Goal: Navigation & Orientation: Find specific page/section

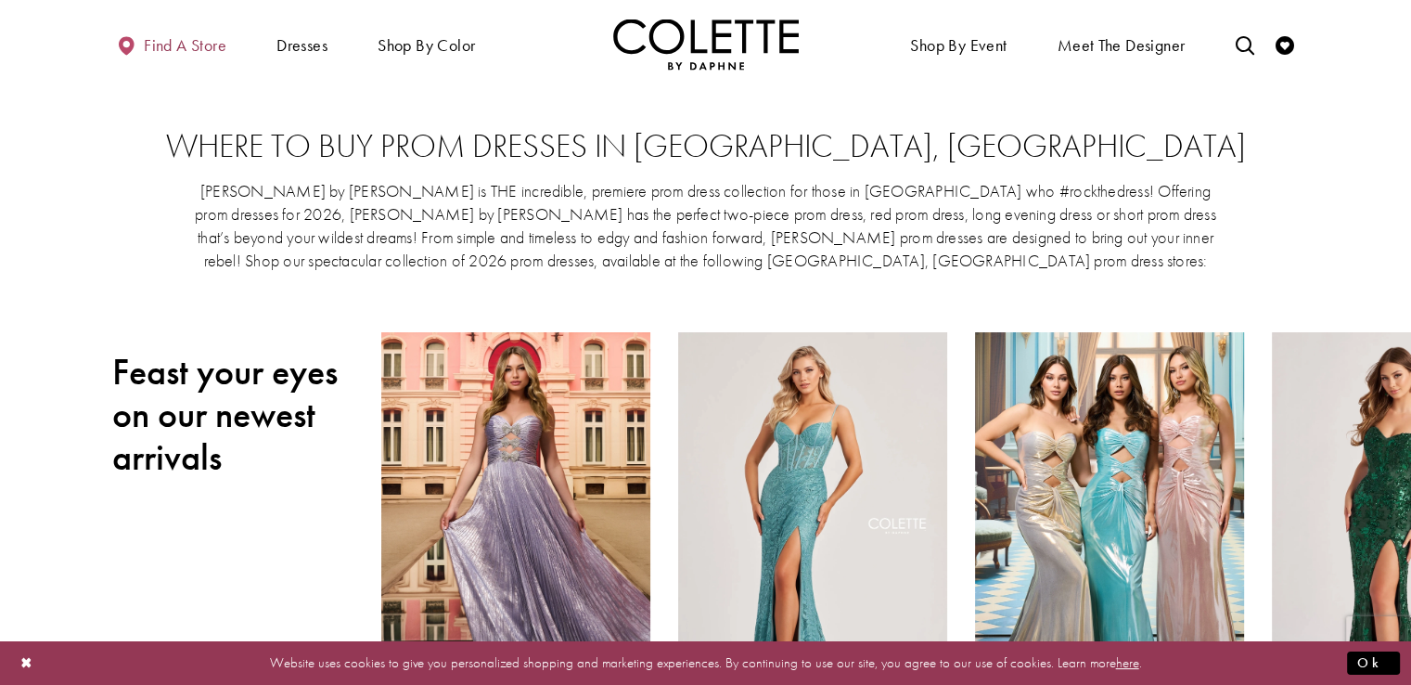
click at [195, 53] on span "Find a store" at bounding box center [185, 45] width 83 height 19
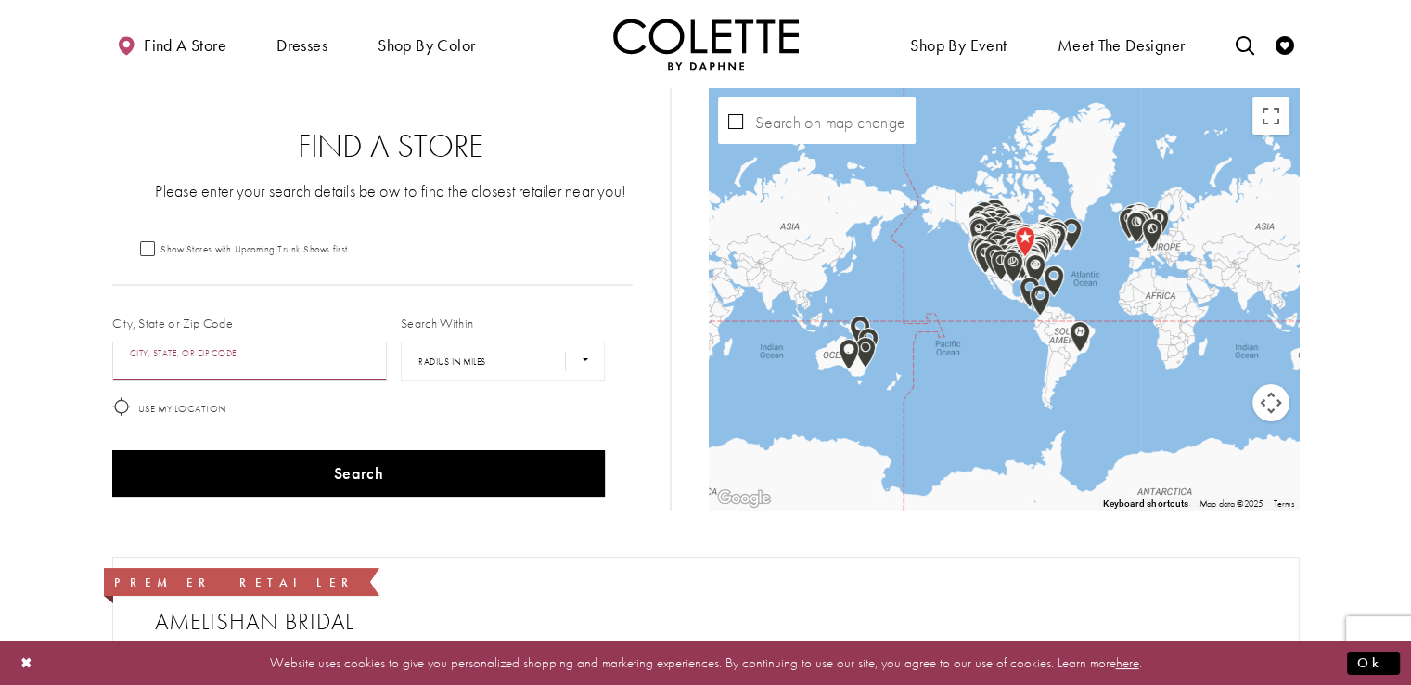
click at [199, 358] on input "City, State, or ZIP Code" at bounding box center [250, 360] width 276 height 39
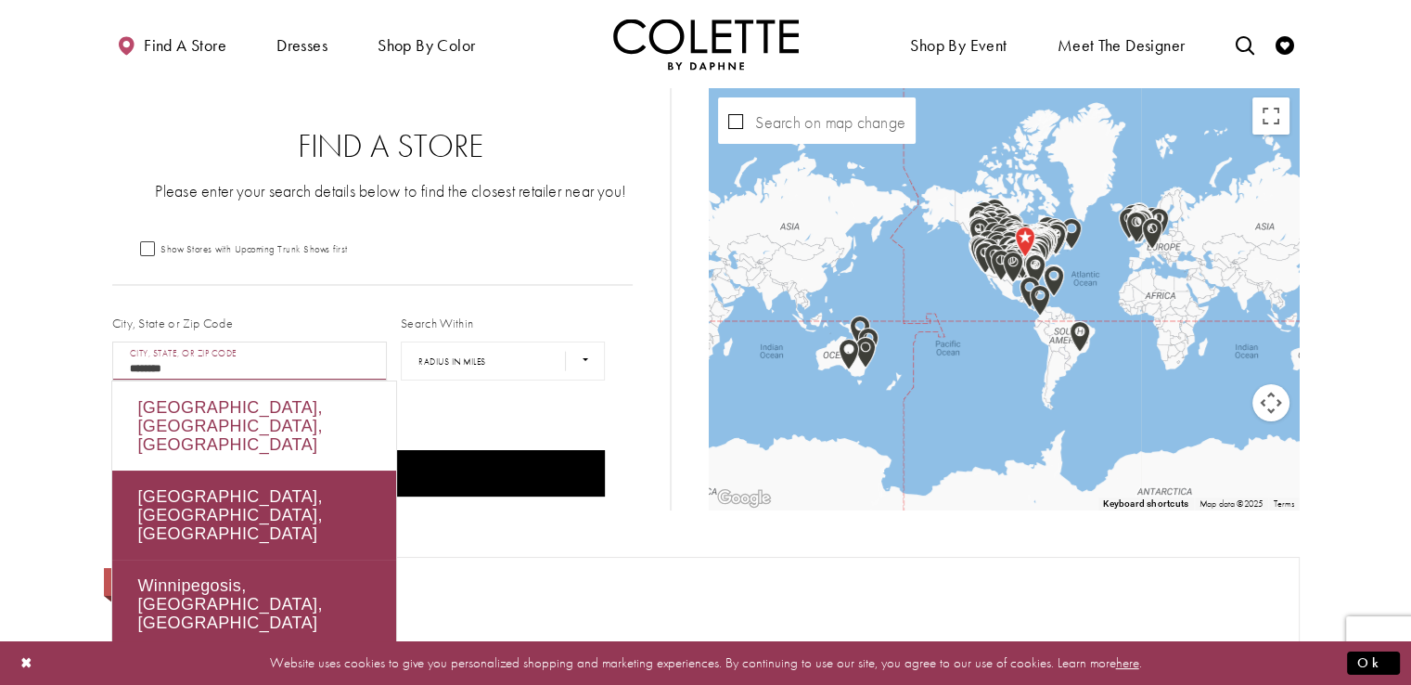
click at [297, 405] on div "[GEOGRAPHIC_DATA], [GEOGRAPHIC_DATA], [GEOGRAPHIC_DATA]" at bounding box center [254, 425] width 284 height 89
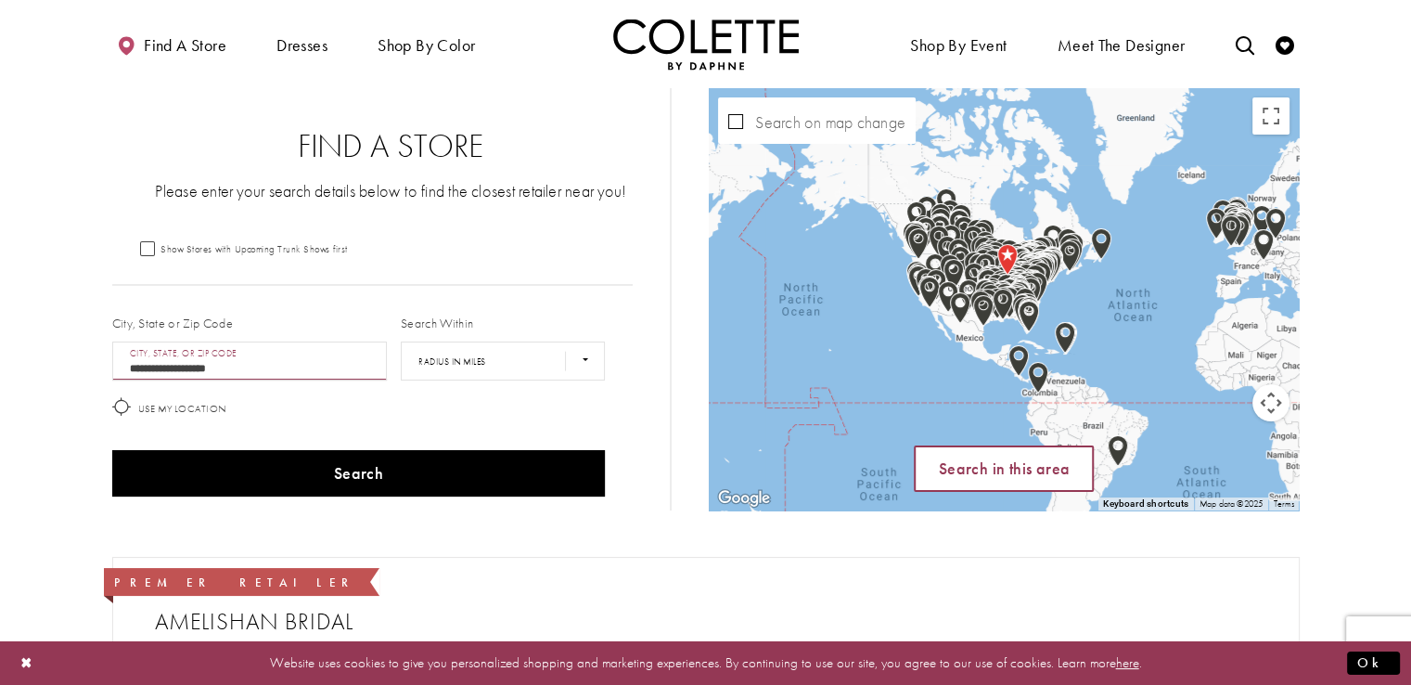
type input "**********"
click at [1055, 476] on span "Search in this area" at bounding box center [1004, 467] width 131 height 21
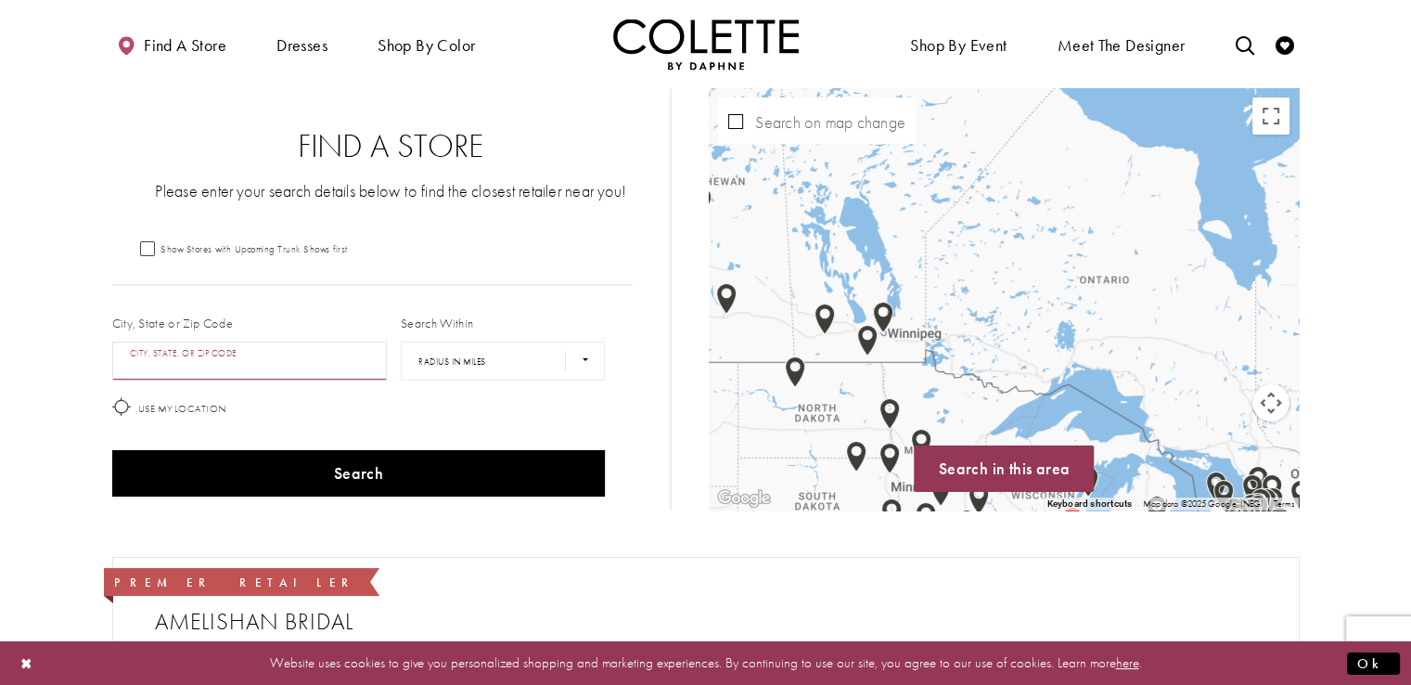
drag, startPoint x: 1002, startPoint y: 391, endPoint x: 1064, endPoint y: 416, distance: 66.7
click at [1064, 416] on div "Map with store locations" at bounding box center [1004, 299] width 590 height 422
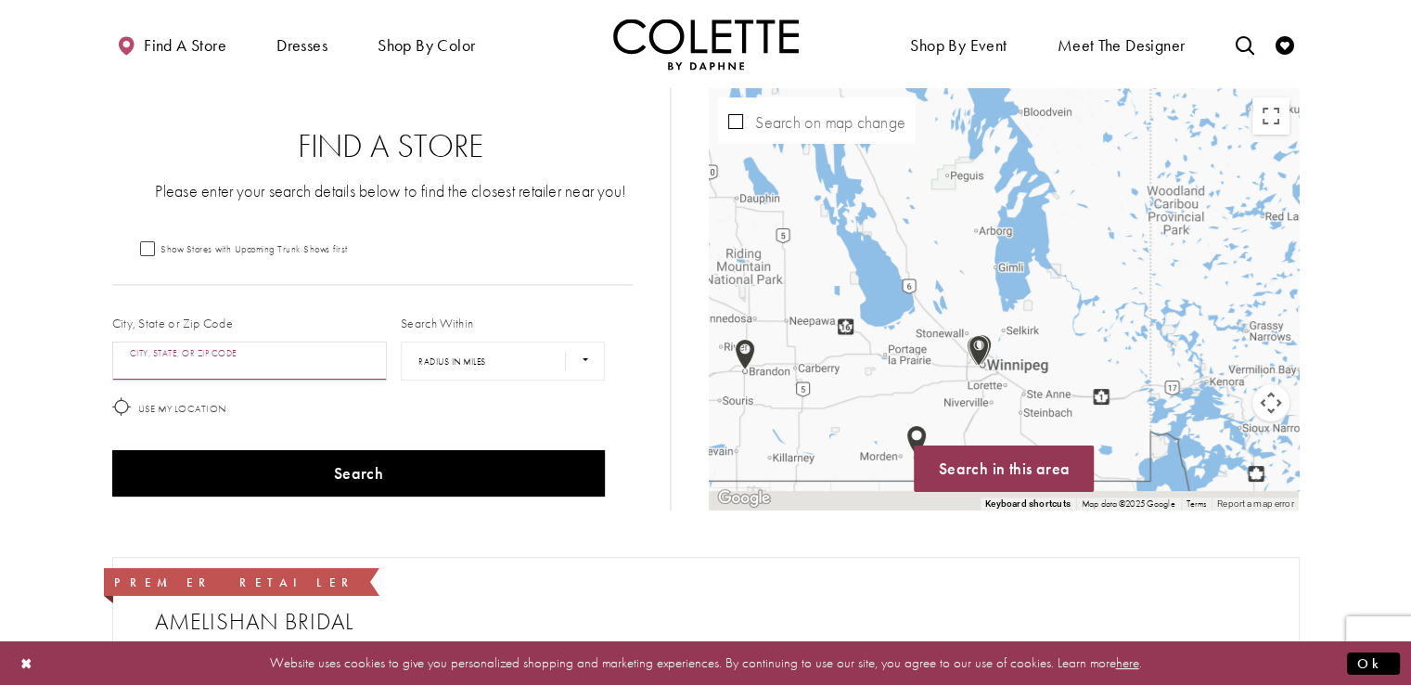
drag, startPoint x: 924, startPoint y: 439, endPoint x: 937, endPoint y: 376, distance: 64.4
click at [937, 376] on div "Map with store locations" at bounding box center [1004, 299] width 590 height 422
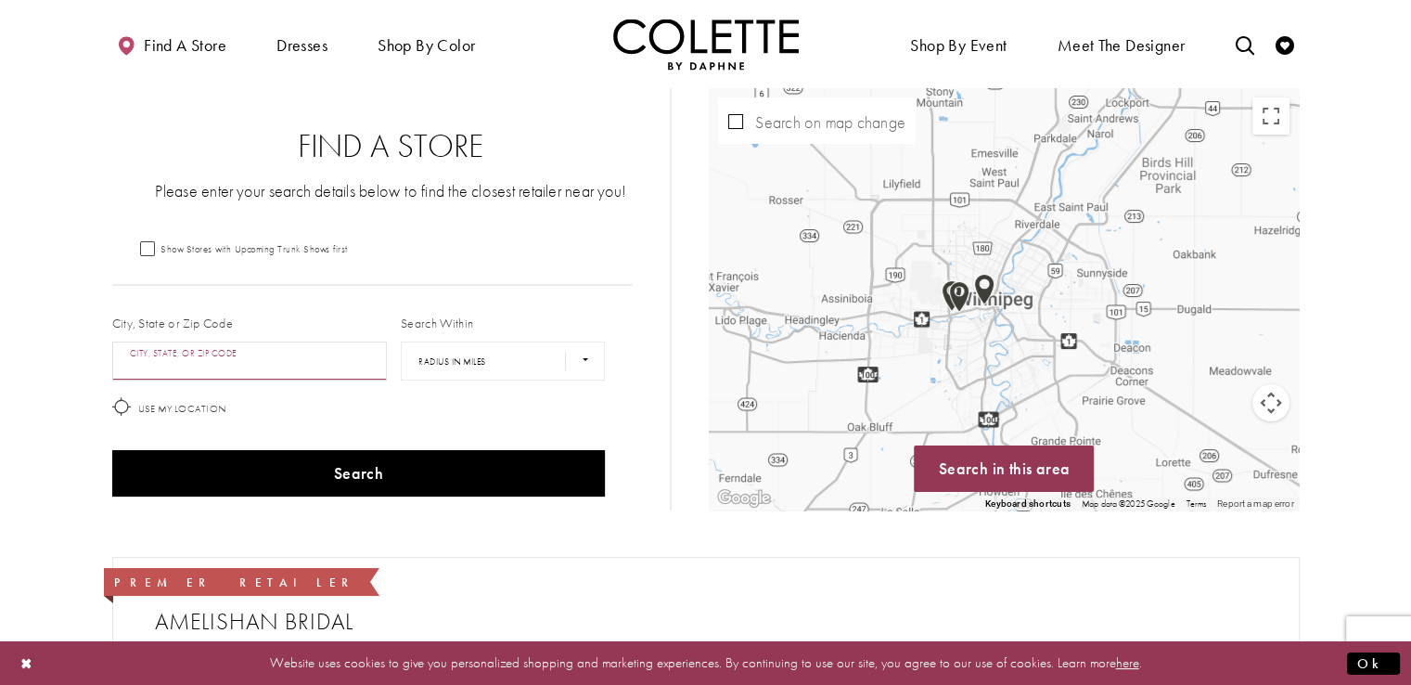
drag, startPoint x: 915, startPoint y: 376, endPoint x: 1046, endPoint y: 290, distance: 157.0
click at [1046, 290] on div "Map with store locations" at bounding box center [1004, 299] width 590 height 422
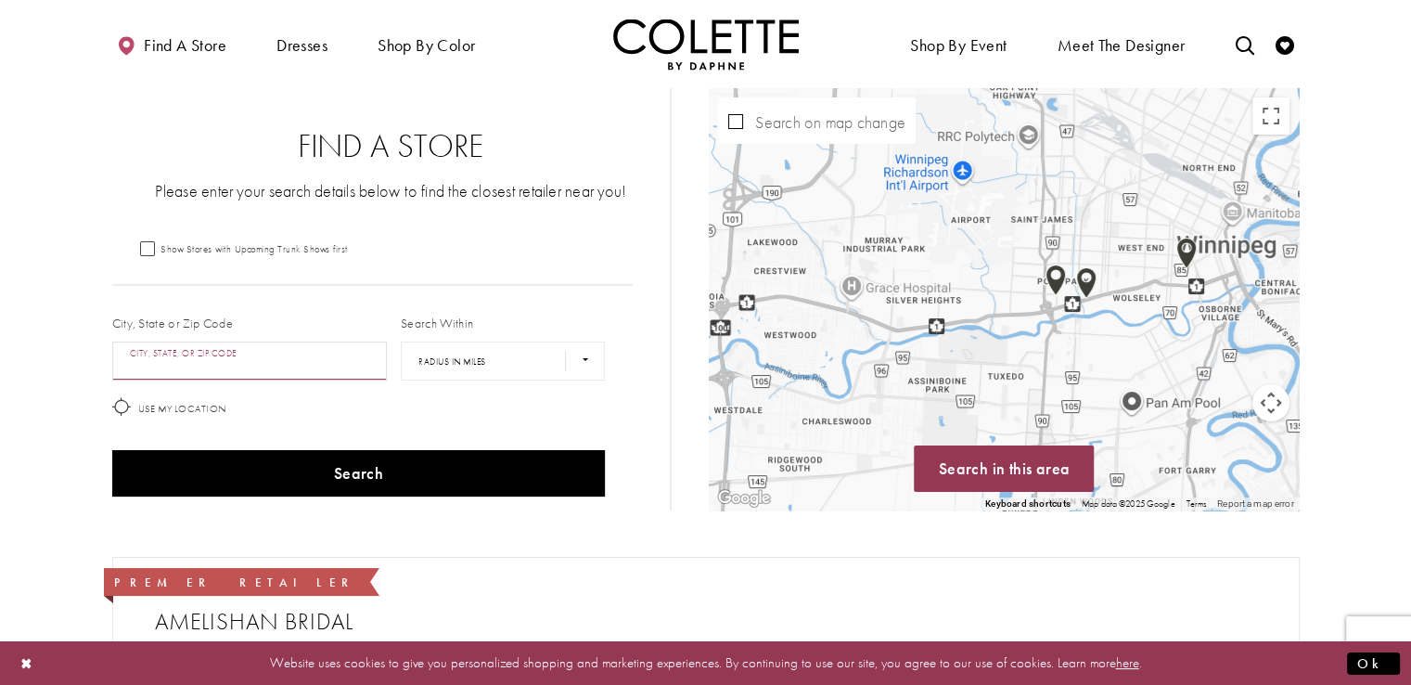
click at [244, 369] on input "City, State, or ZIP Code" at bounding box center [250, 360] width 276 height 39
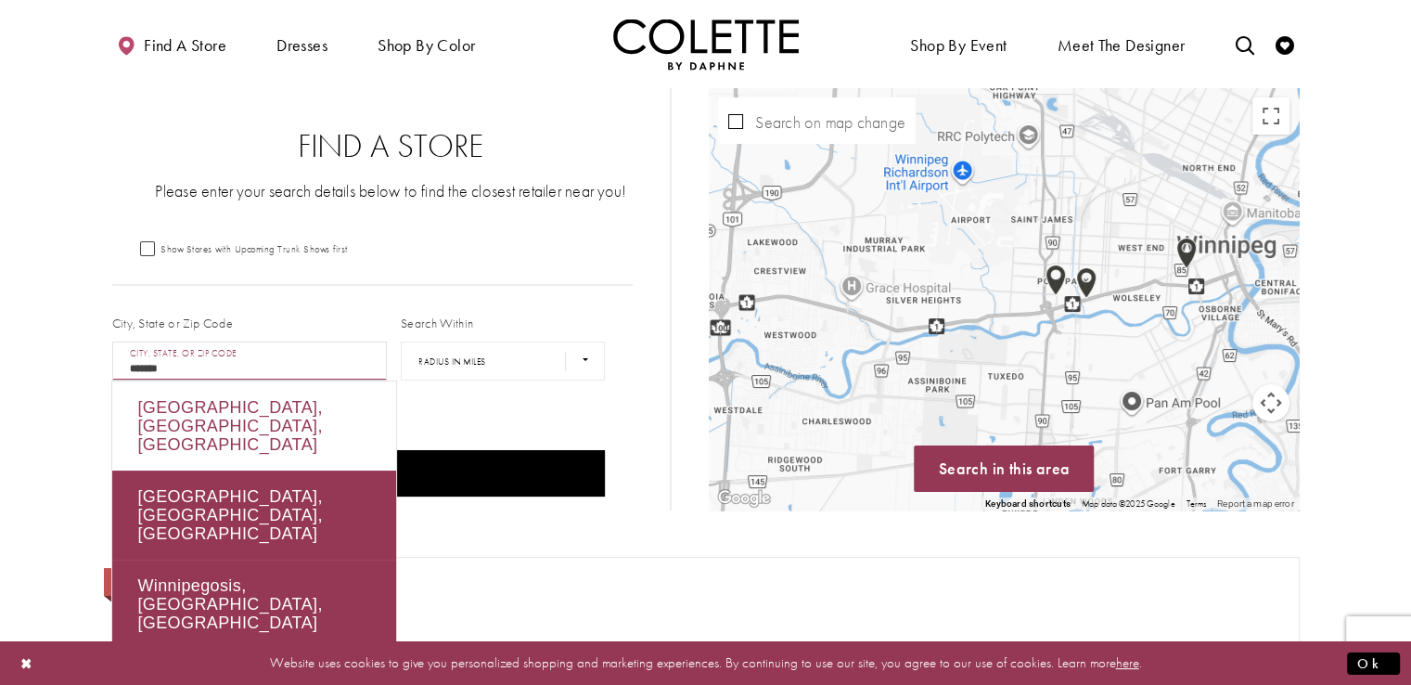
click at [240, 401] on div "[GEOGRAPHIC_DATA], [GEOGRAPHIC_DATA], [GEOGRAPHIC_DATA]" at bounding box center [254, 425] width 284 height 89
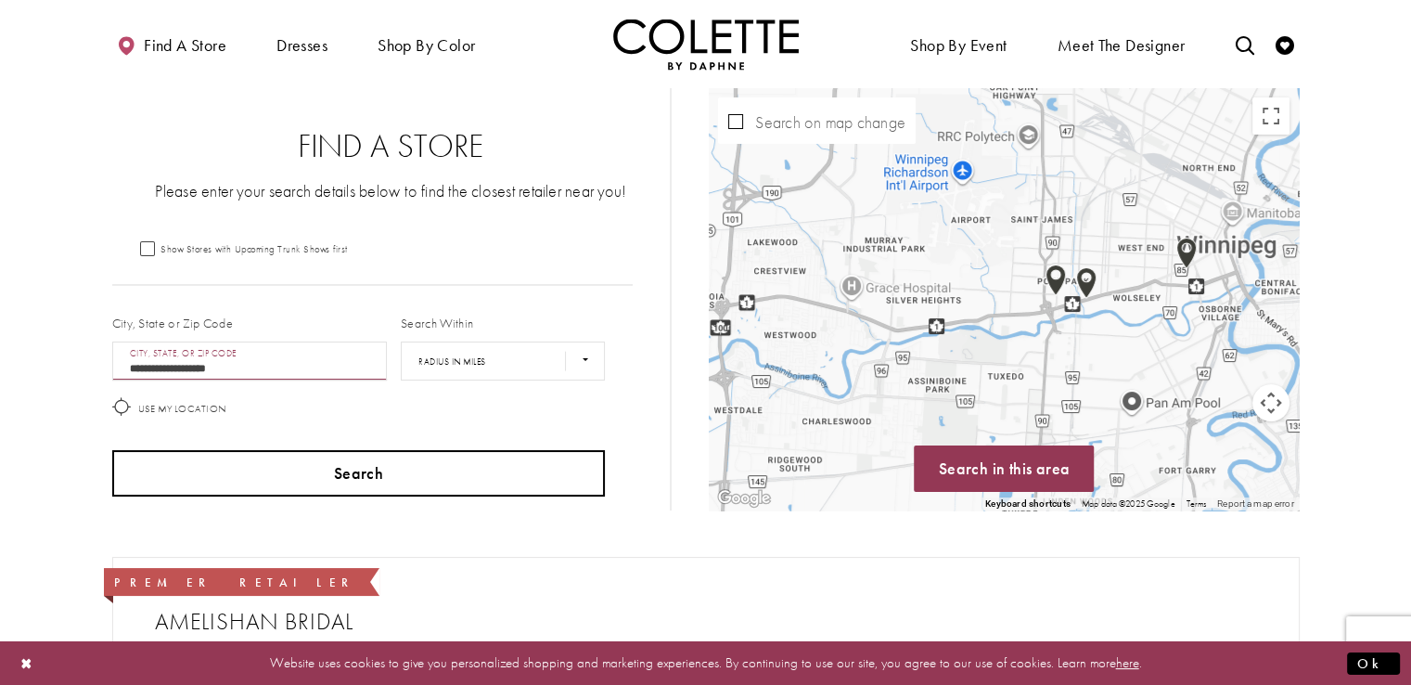
type input "**********"
click at [534, 484] on button "Search" at bounding box center [359, 473] width 494 height 46
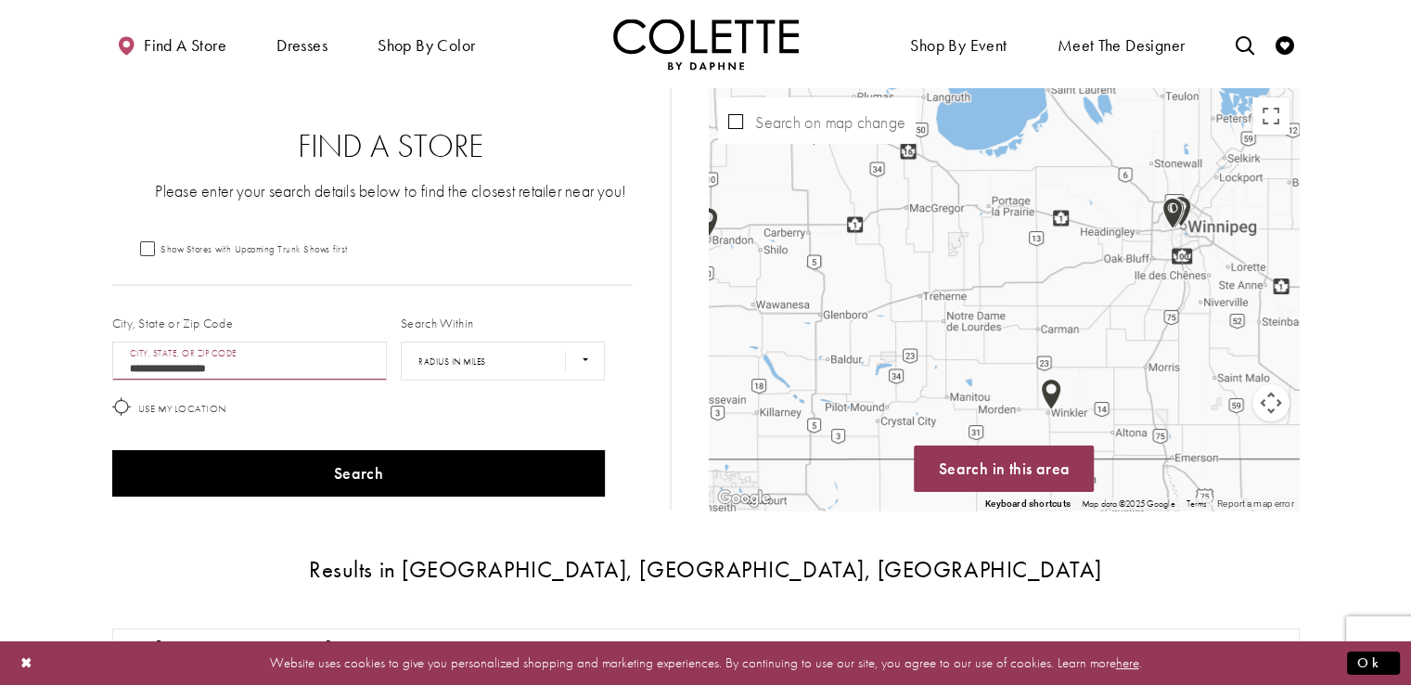
drag, startPoint x: 1097, startPoint y: 313, endPoint x: 1020, endPoint y: 338, distance: 81.0
click at [1020, 338] on div "Map with store locations" at bounding box center [1004, 299] width 590 height 422
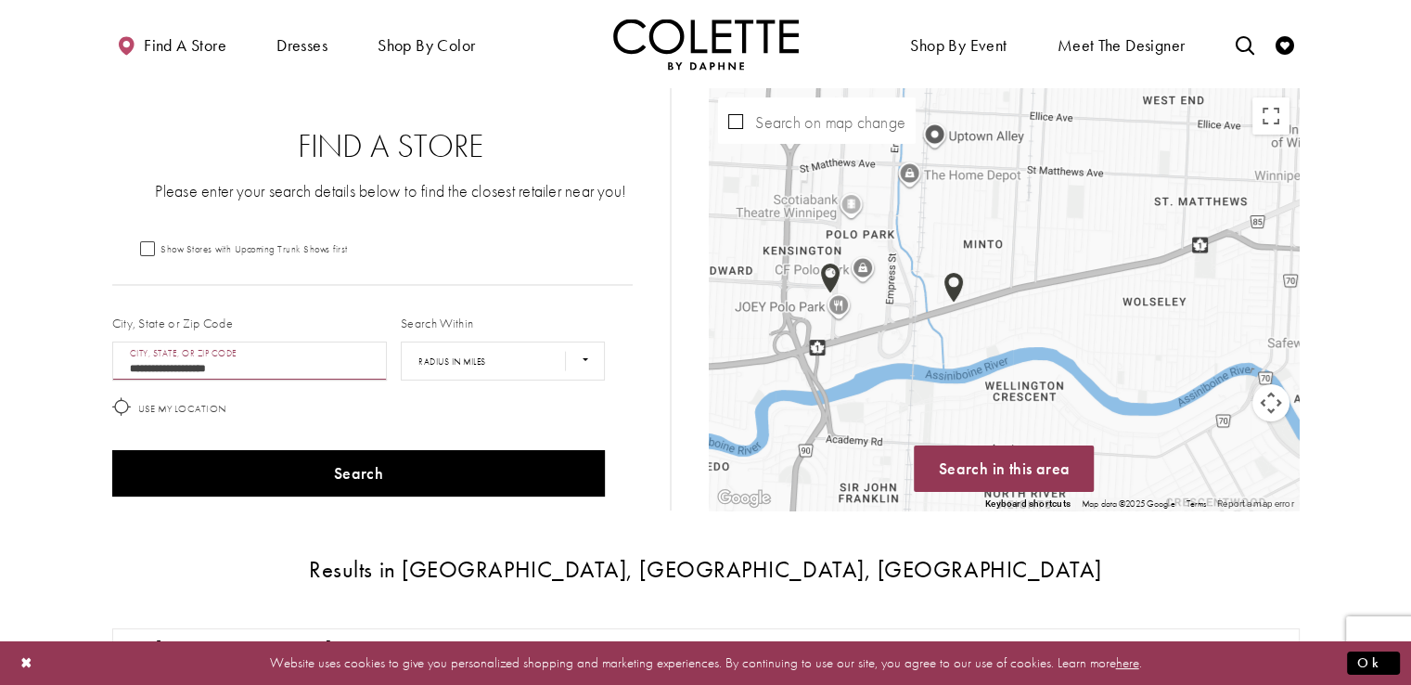
drag, startPoint x: 954, startPoint y: 338, endPoint x: 1015, endPoint y: 339, distance: 61.2
click at [1015, 339] on div "Map with store locations" at bounding box center [1004, 299] width 590 height 422
